Goal: Task Accomplishment & Management: Manage account settings

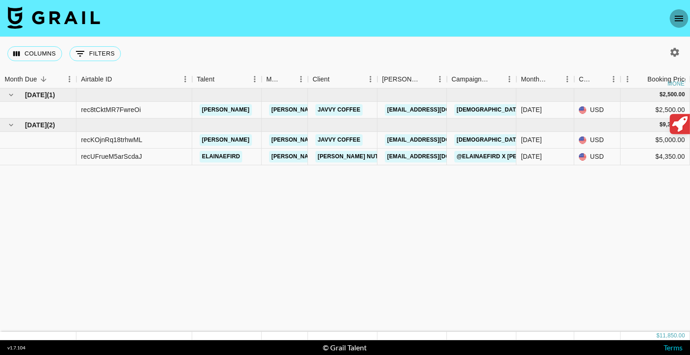
click at [684, 11] on button "open drawer" at bounding box center [679, 18] width 19 height 19
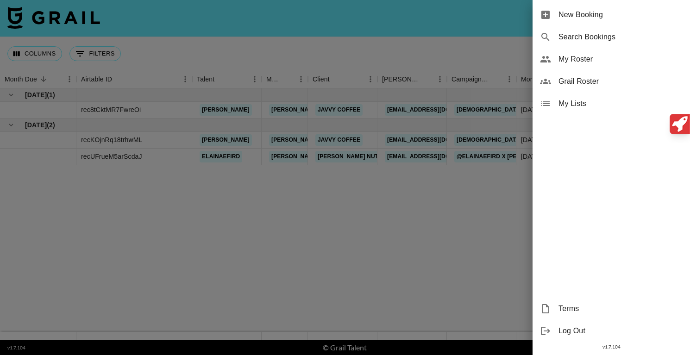
click at [571, 105] on span "My Lists" at bounding box center [620, 103] width 124 height 11
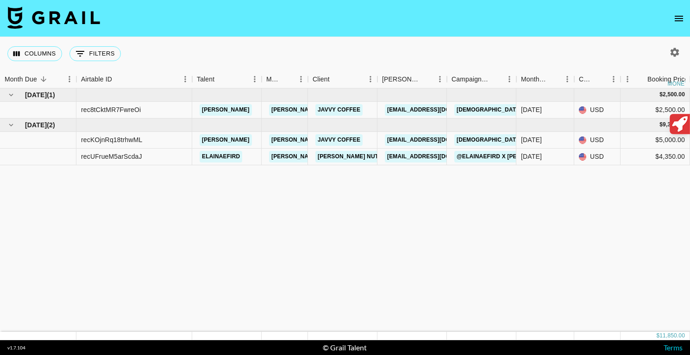
click at [688, 19] on nav at bounding box center [345, 18] width 690 height 37
click at [679, 19] on icon "open drawer" at bounding box center [678, 18] width 11 height 11
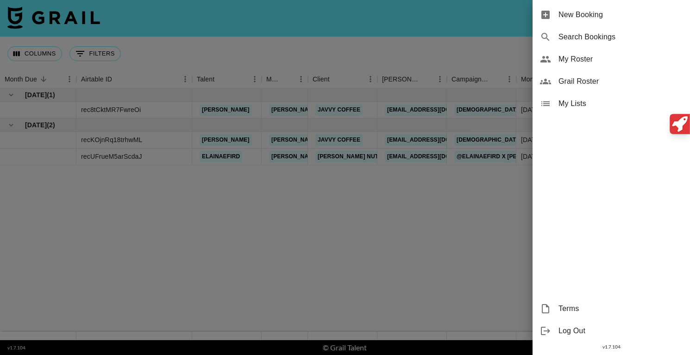
click at [599, 102] on span "My Lists" at bounding box center [620, 103] width 124 height 11
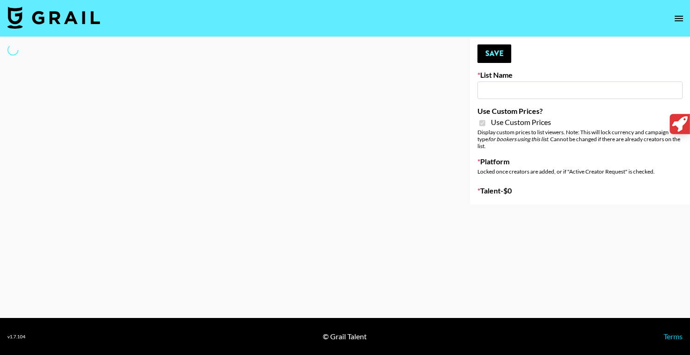
type input "Ladder (23rd Sept) IG"
checkbox input "true"
select select "Song"
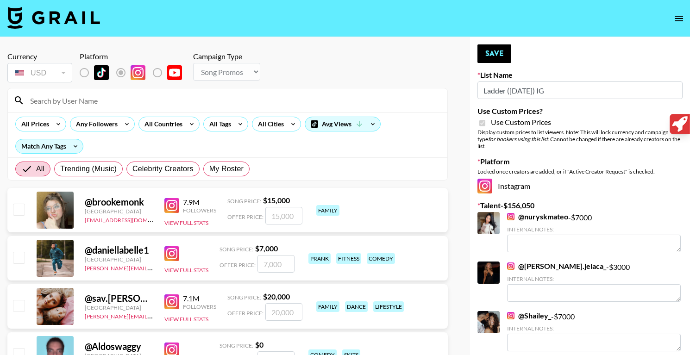
click at [686, 20] on button "open drawer" at bounding box center [679, 18] width 19 height 19
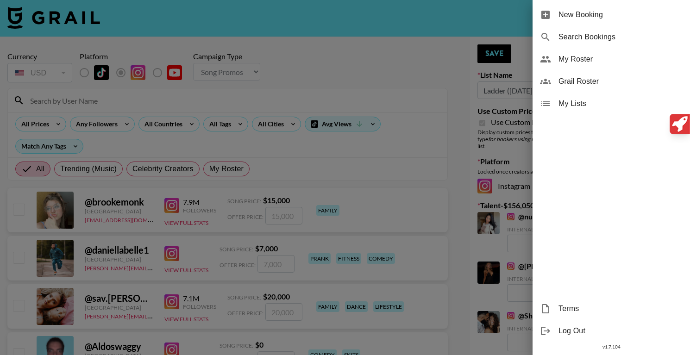
click at [450, 70] on div at bounding box center [345, 177] width 690 height 355
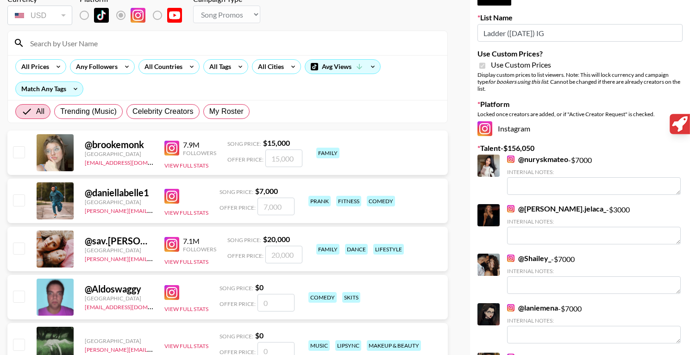
scroll to position [68, 0]
